Goal: Task Accomplishment & Management: Manage account settings

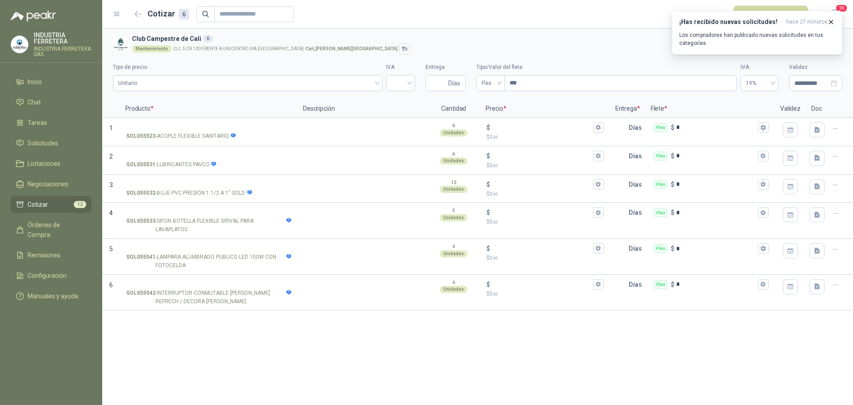
click at [43, 197] on link "Cotizar 12" at bounding box center [51, 204] width 81 height 17
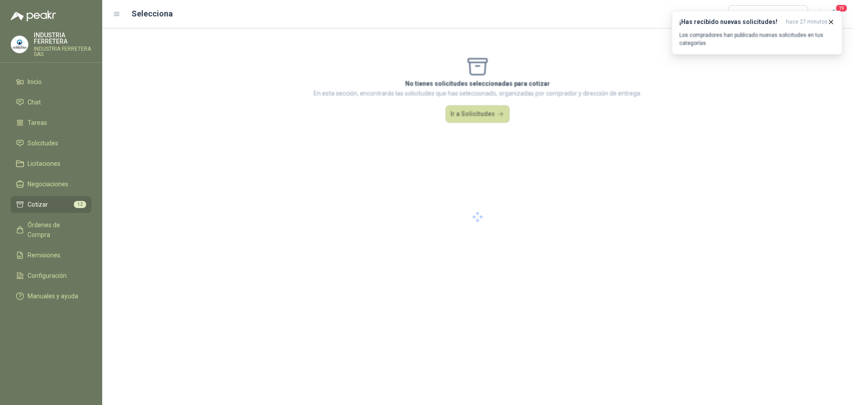
click at [48, 205] on li "Cotizar 12" at bounding box center [51, 205] width 70 height 10
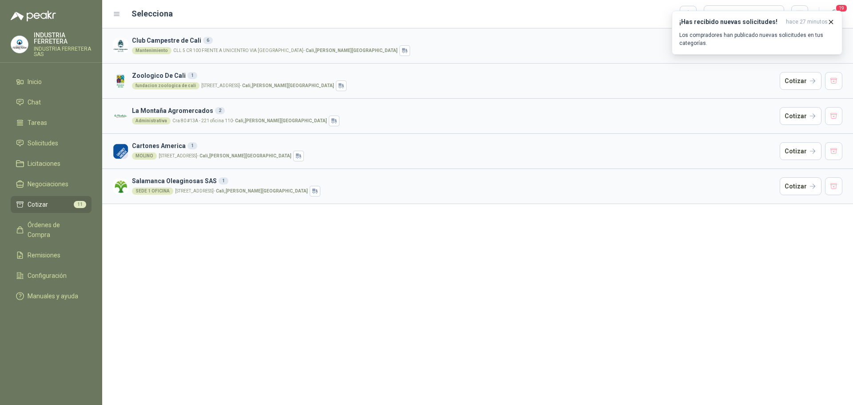
click at [267, 262] on div "Club Campestre de Cali 6 Mantenimiento CLL 5 CR 100 FRENTE A UNICENTRO VIA LA B…" at bounding box center [477, 216] width 751 height 376
click at [272, 258] on div "Club Campestre de Cali 6 Mantenimiento CLL 5 CR 100 FRENTE A UNICENTRO VIA LA B…" at bounding box center [477, 216] width 751 height 376
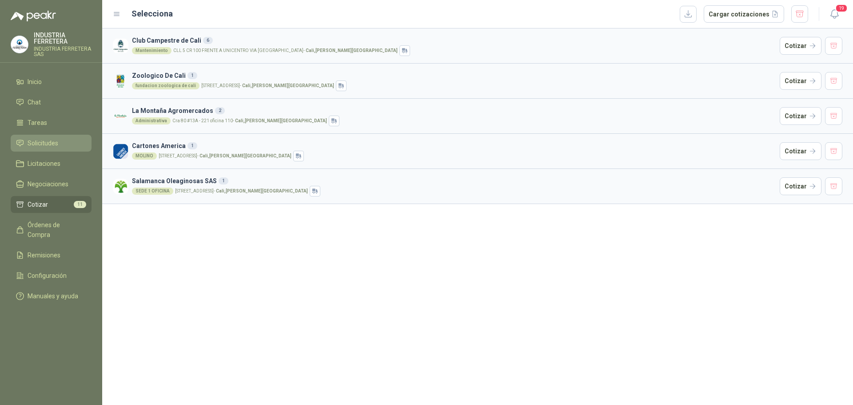
click at [42, 144] on span "Solicitudes" at bounding box center [43, 143] width 31 height 10
